Goal: Information Seeking & Learning: Find specific fact

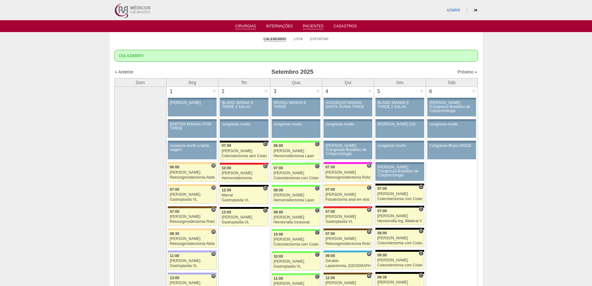
click at [315, 25] on link "Pacientes" at bounding box center [313, 26] width 21 height 5
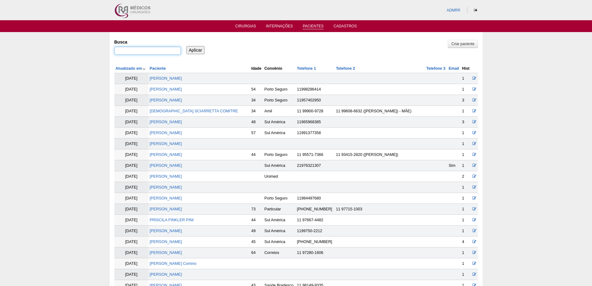
click at [134, 50] on input "Busca" at bounding box center [147, 51] width 67 height 8
paste input "[PERSON_NAME]"
type input ""ALEXANDRO NEI MARTINS""
click at [186, 46] on input "Aplicar" at bounding box center [195, 50] width 18 height 8
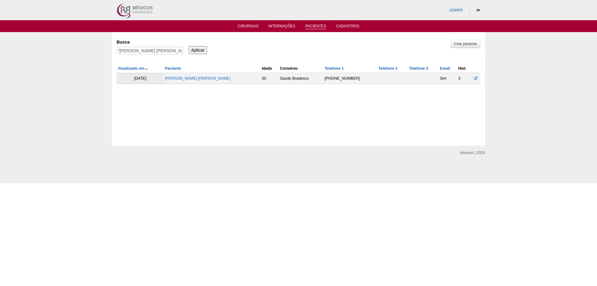
click at [203, 76] on td "[PERSON_NAME]" at bounding box center [211, 78] width 97 height 11
click at [202, 80] on link "[PERSON_NAME]" at bounding box center [198, 78] width 66 height 4
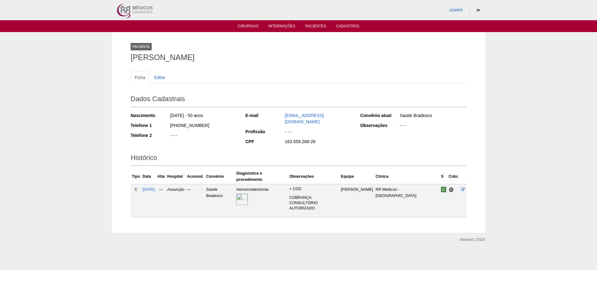
click at [248, 198] on img at bounding box center [241, 198] width 11 height 11
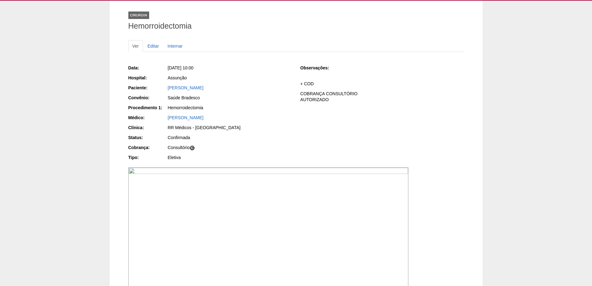
scroll to position [31, 0]
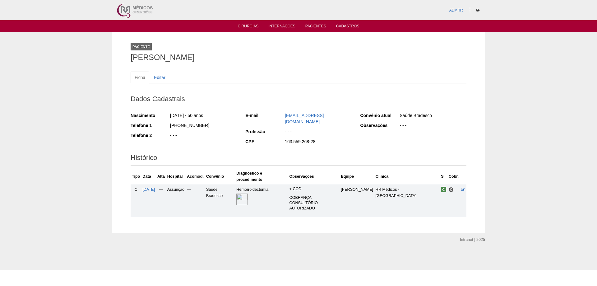
click at [246, 193] on img at bounding box center [241, 198] width 11 height 11
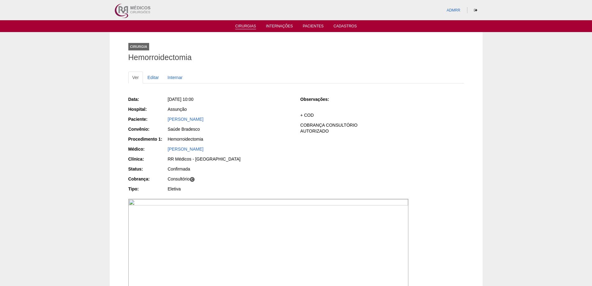
click at [246, 25] on link "Cirurgias" at bounding box center [245, 26] width 21 height 5
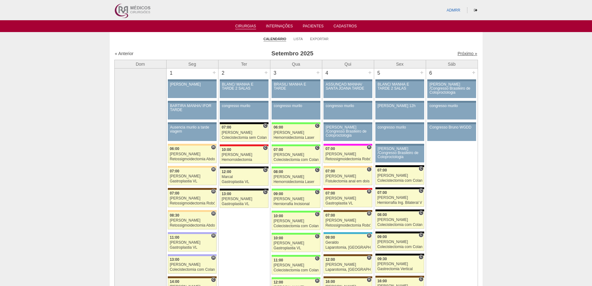
click at [462, 55] on link "Próximo »" at bounding box center [468, 53] width 20 height 5
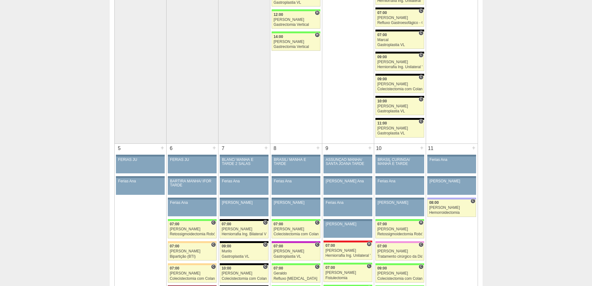
scroll to position [311, 0]
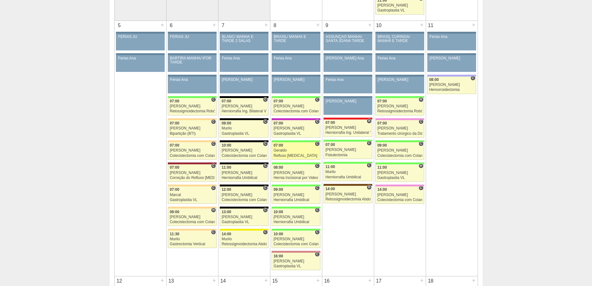
click at [285, 152] on div "Geraldo" at bounding box center [296, 150] width 45 height 4
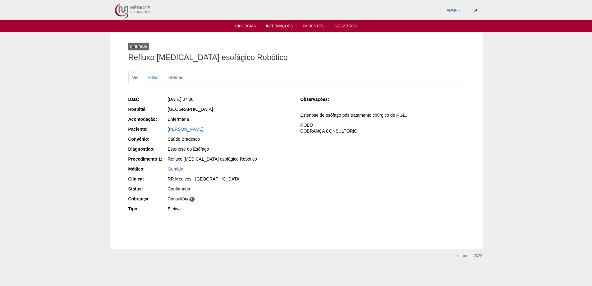
drag, startPoint x: 166, startPoint y: 127, endPoint x: 241, endPoint y: 127, distance: 75.5
click at [241, 127] on div "Paciente: [PERSON_NAME]" at bounding box center [209, 130] width 163 height 8
copy div "Paciente: [PERSON_NAME]"
drag, startPoint x: 168, startPoint y: 158, endPoint x: 264, endPoint y: 160, distance: 95.7
click at [264, 160] on div "Refluxo gastro esofágico Robótico" at bounding box center [230, 159] width 124 height 6
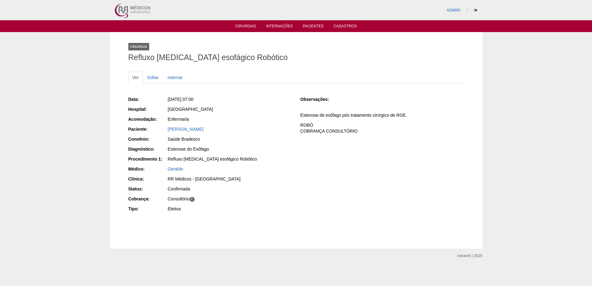
copy div "Refluxo gastro esofágico Robótico"
